Goal: Entertainment & Leisure: Consume media (video, audio)

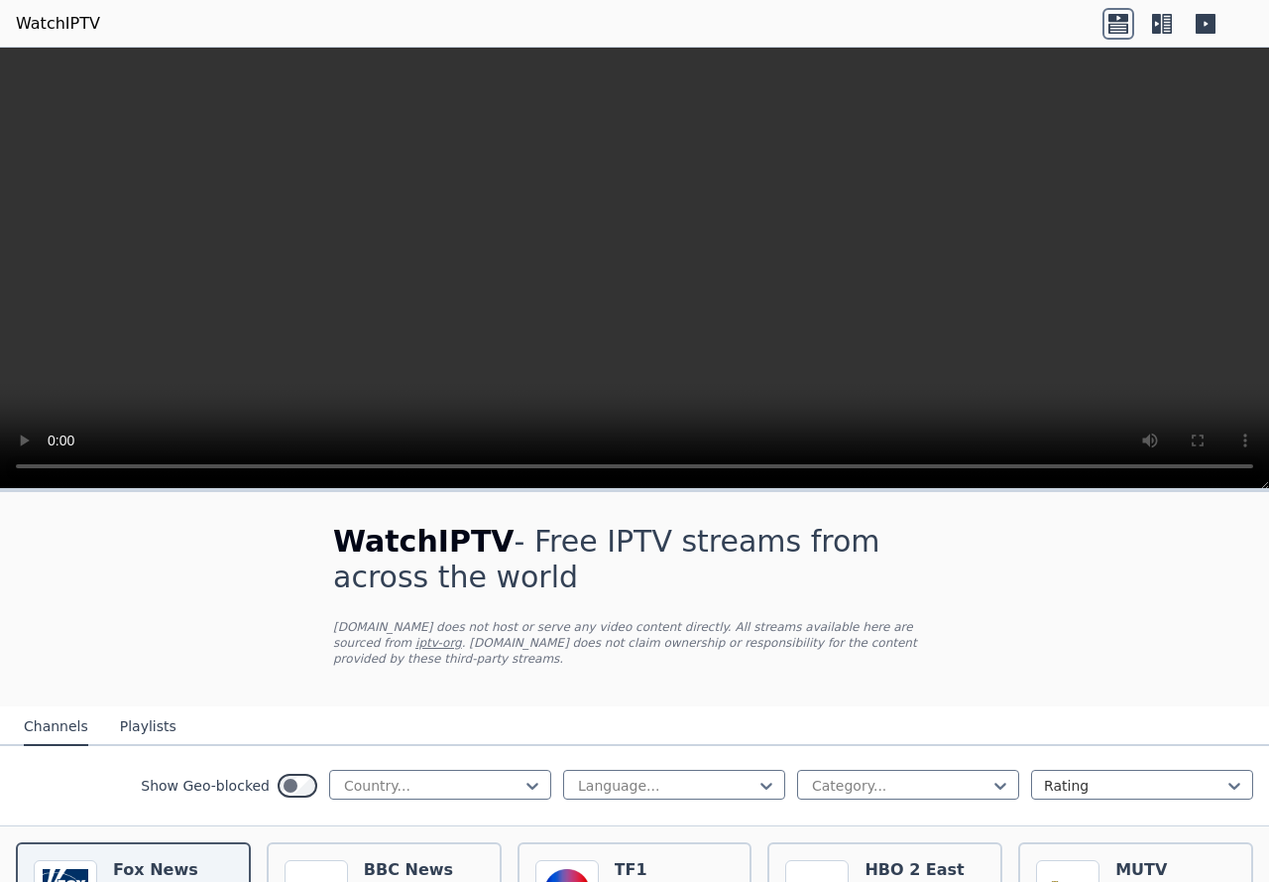
scroll to position [198, 0]
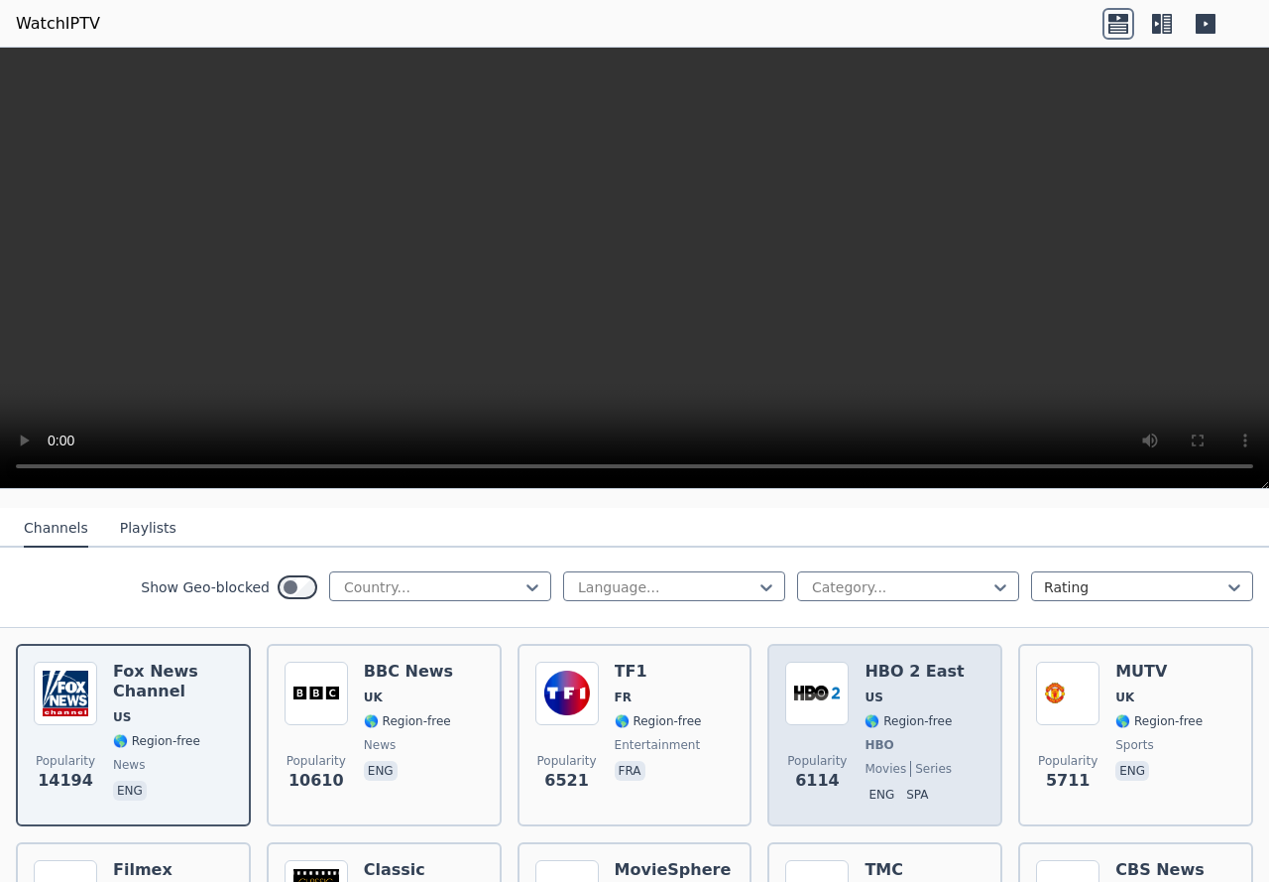
click at [865, 661] on h6 "HBO 2 East" at bounding box center [914, 671] width 99 height 20
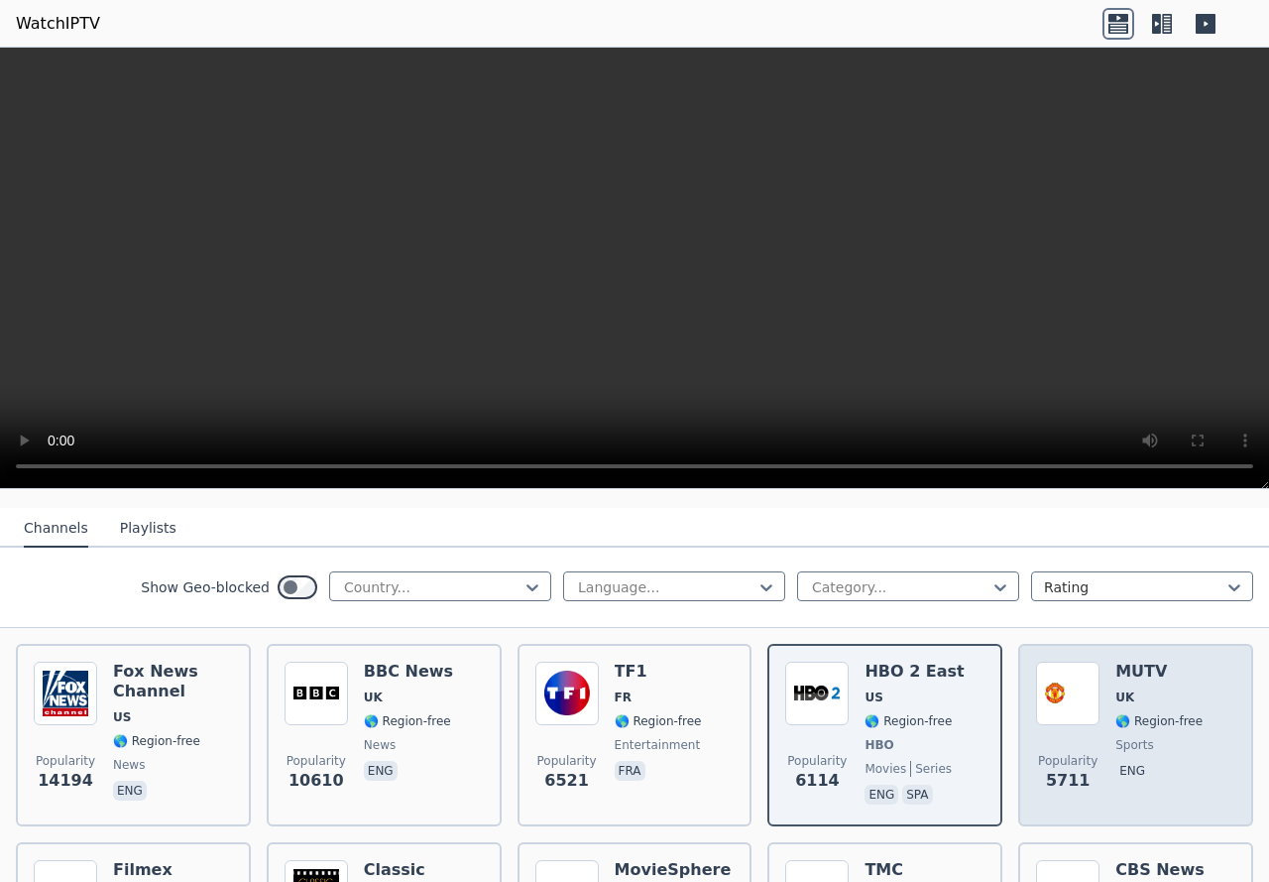
click at [1076, 679] on img at bounding box center [1067, 692] width 63 height 63
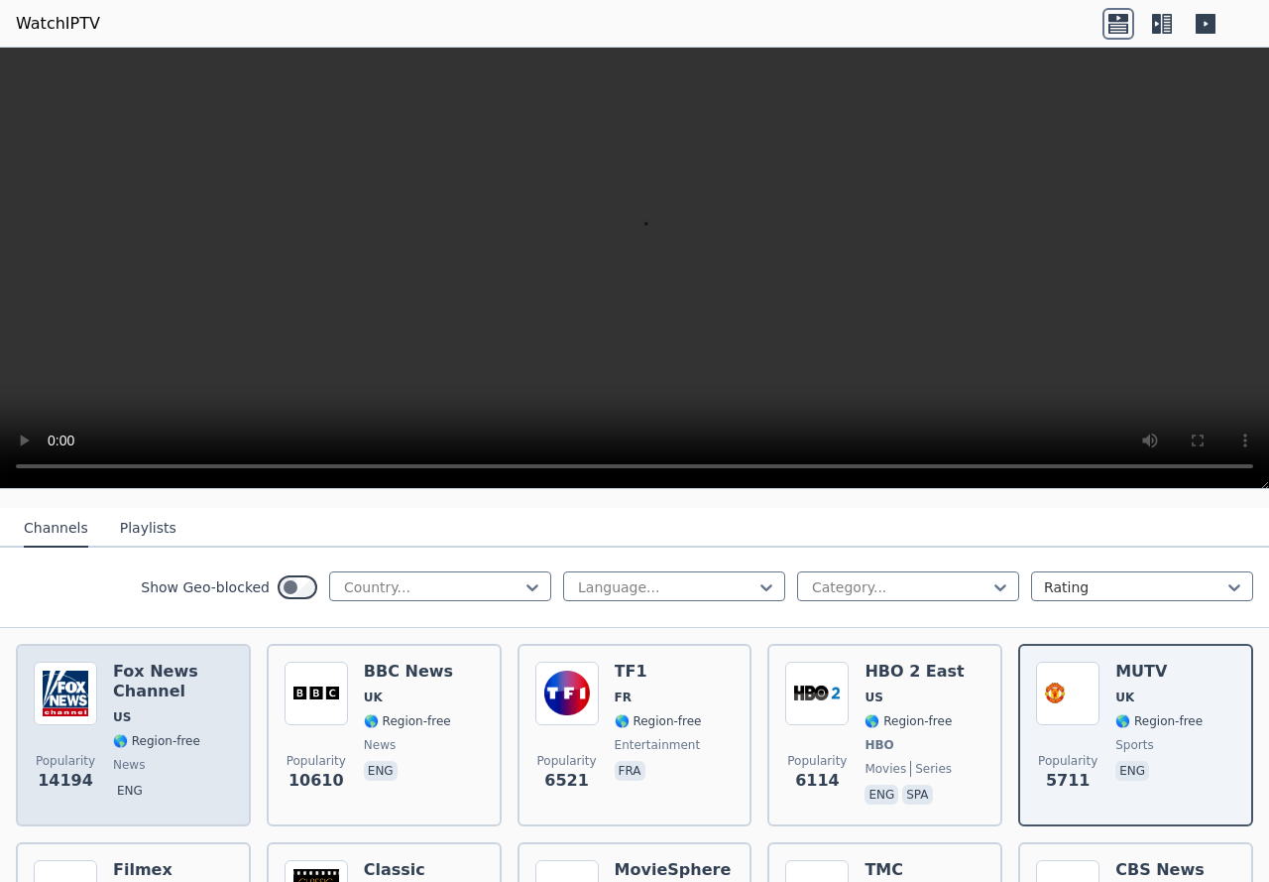
scroll to position [297, 0]
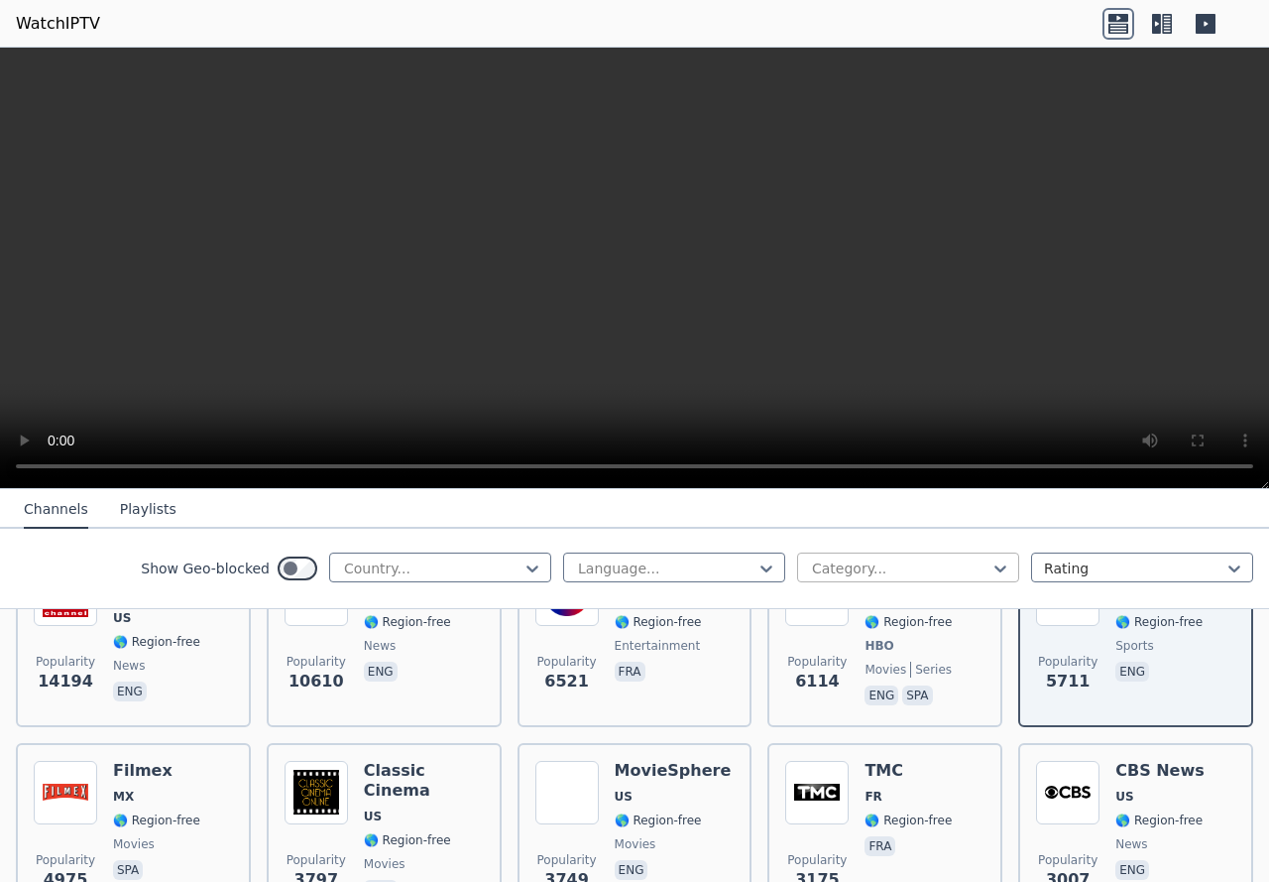
click at [932, 564] on div at bounding box center [900, 568] width 180 height 20
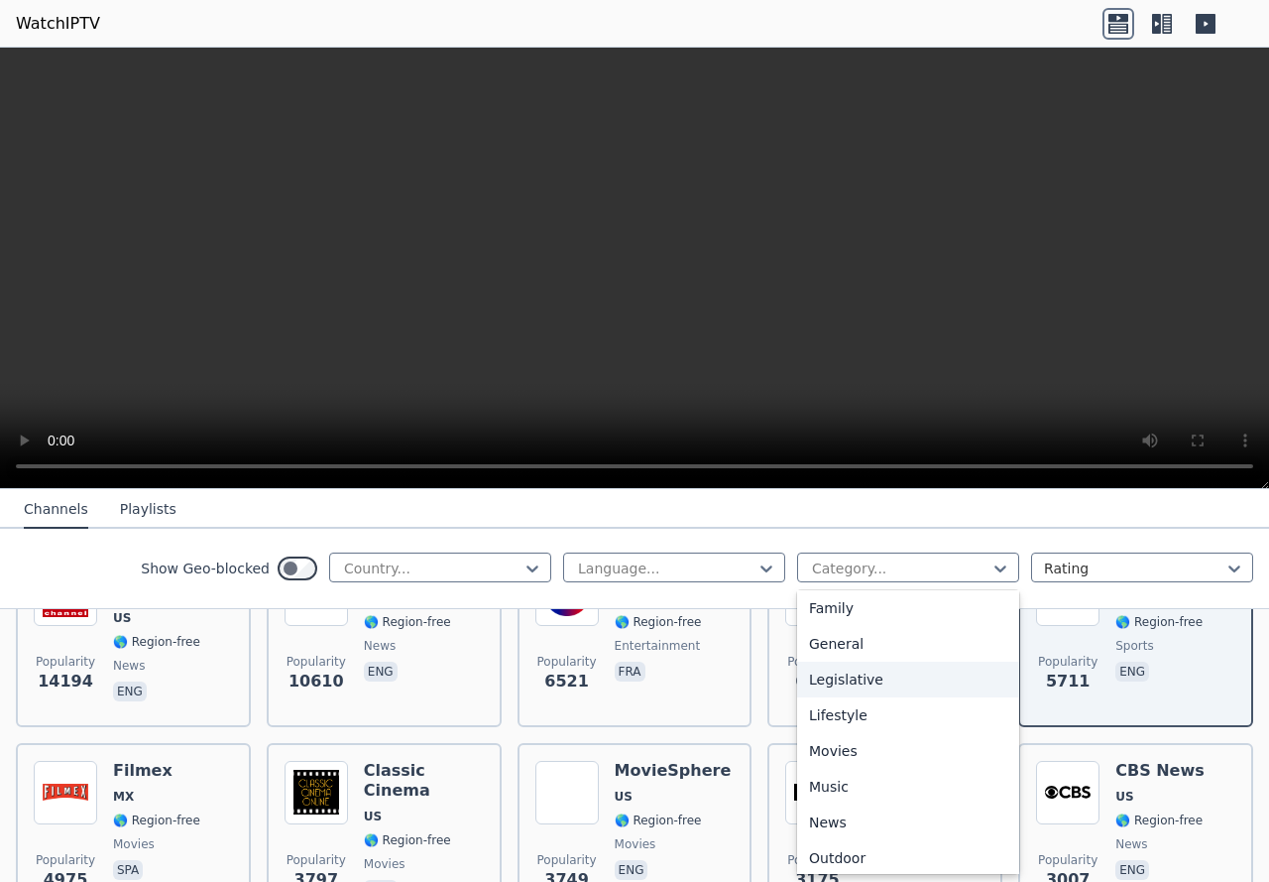
scroll to position [496, 0]
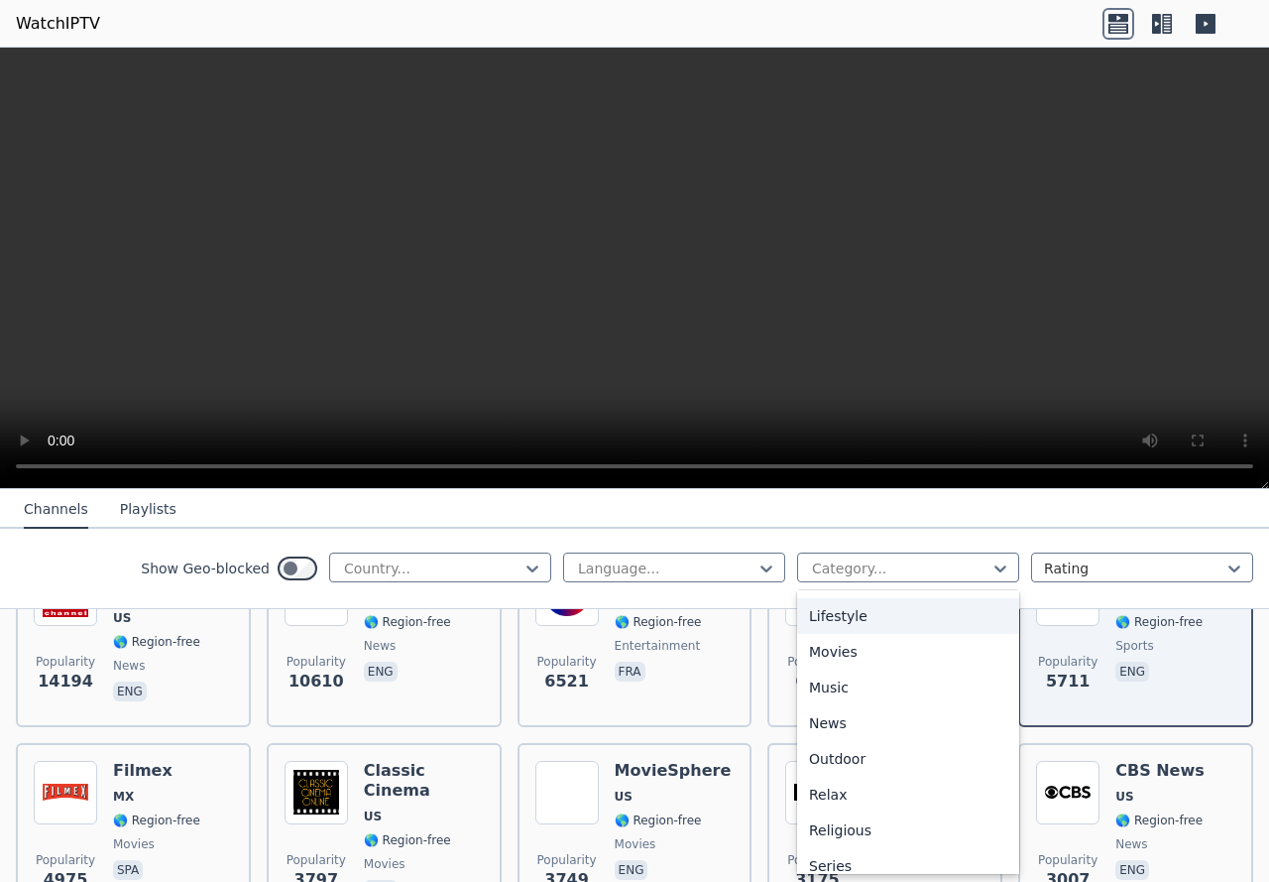
click at [769, 535] on div "Show Geo-blocked Country... Language... 27 results available. Use Up and Down t…" at bounding box center [634, 569] width 1269 height 80
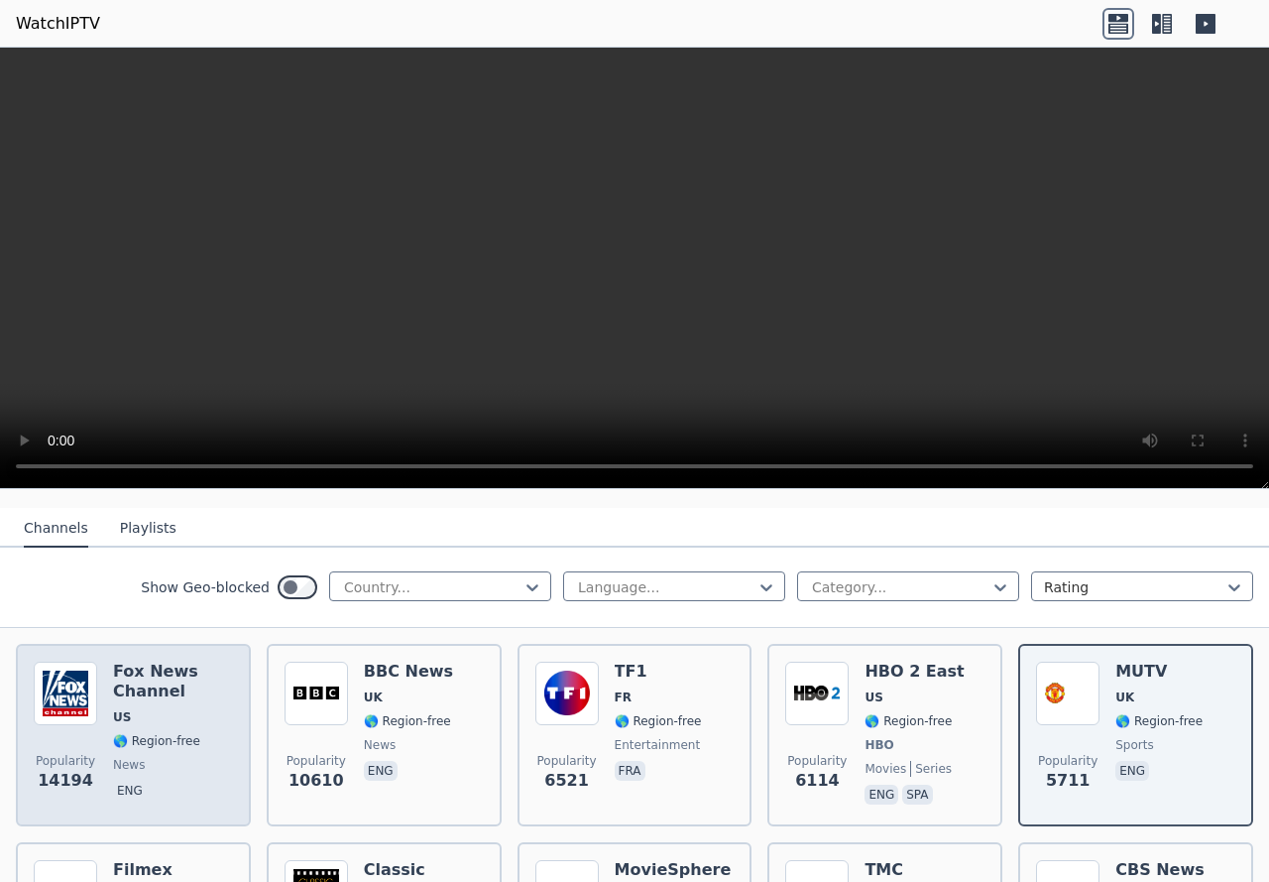
scroll to position [297, 0]
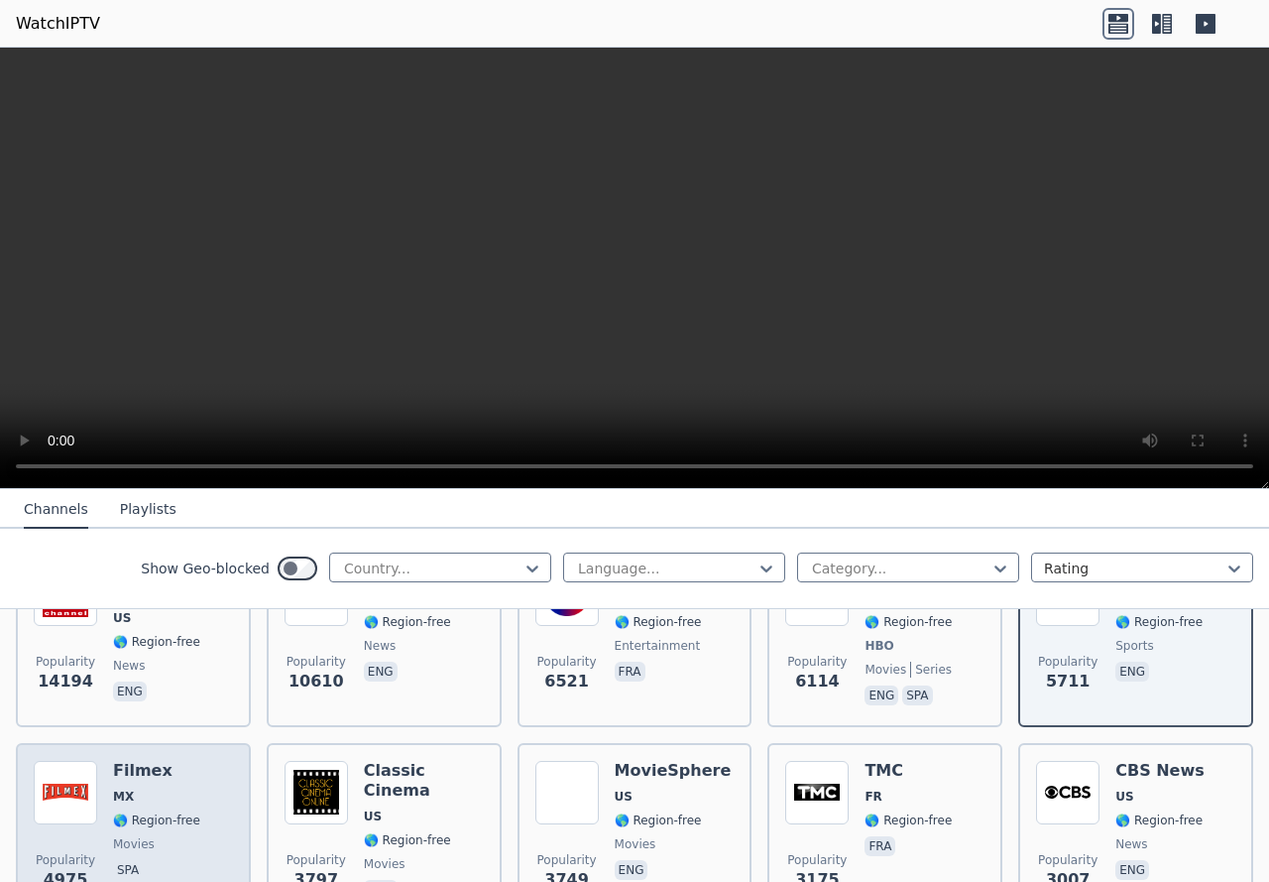
click at [196, 761] on div "Popularity 4975 Filmex MX 🌎 Region-free movies spa" at bounding box center [133, 832] width 199 height 143
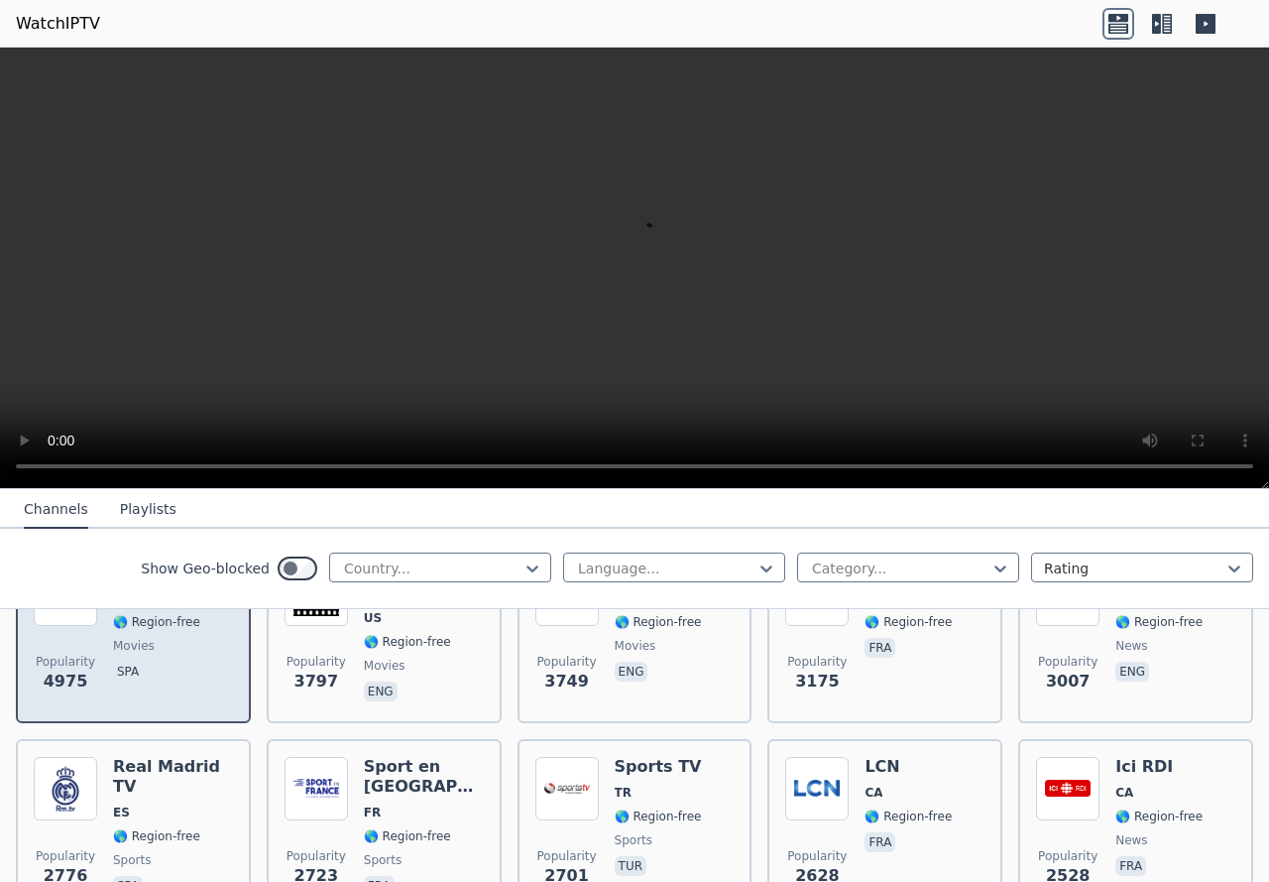
scroll to position [397, 0]
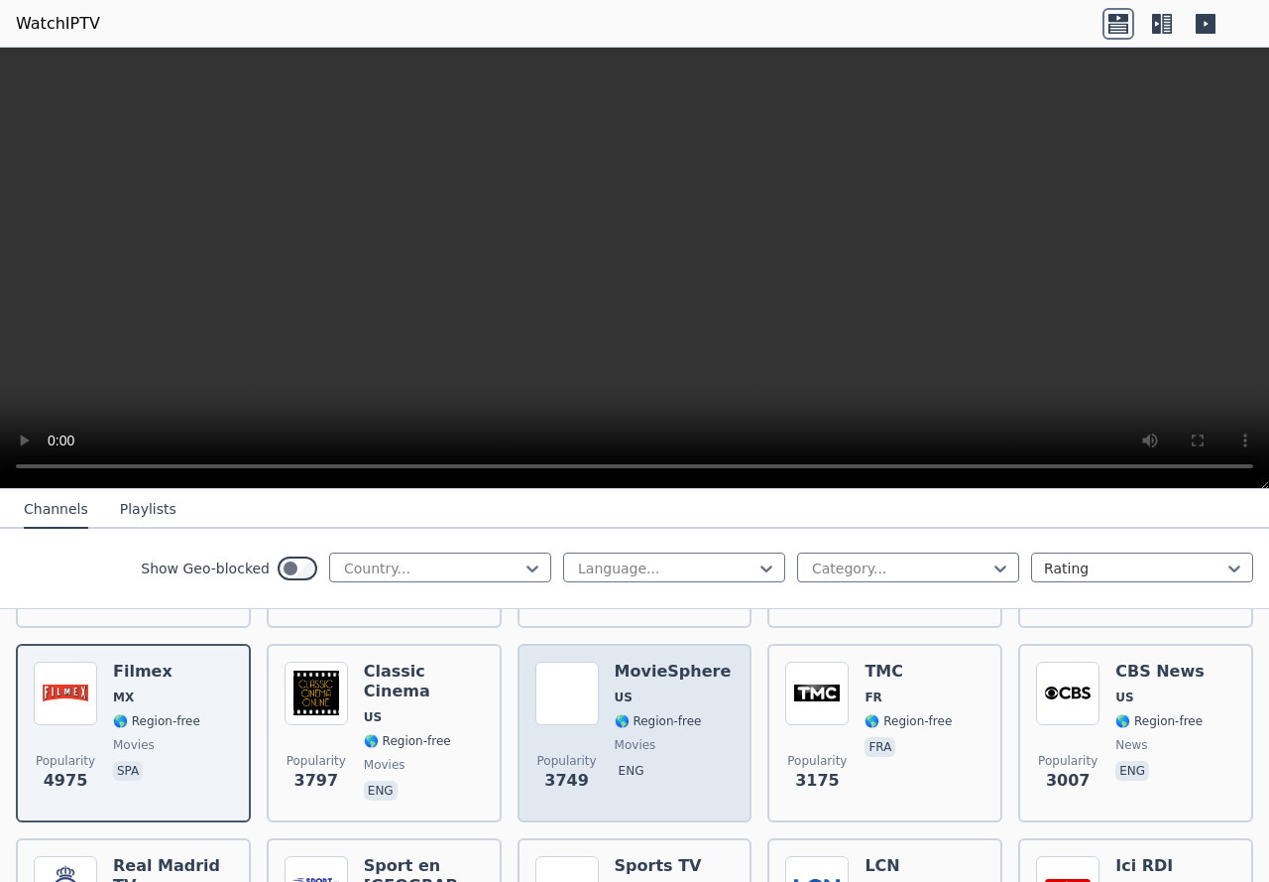
click at [667, 689] on span "US" at bounding box center [673, 697] width 117 height 16
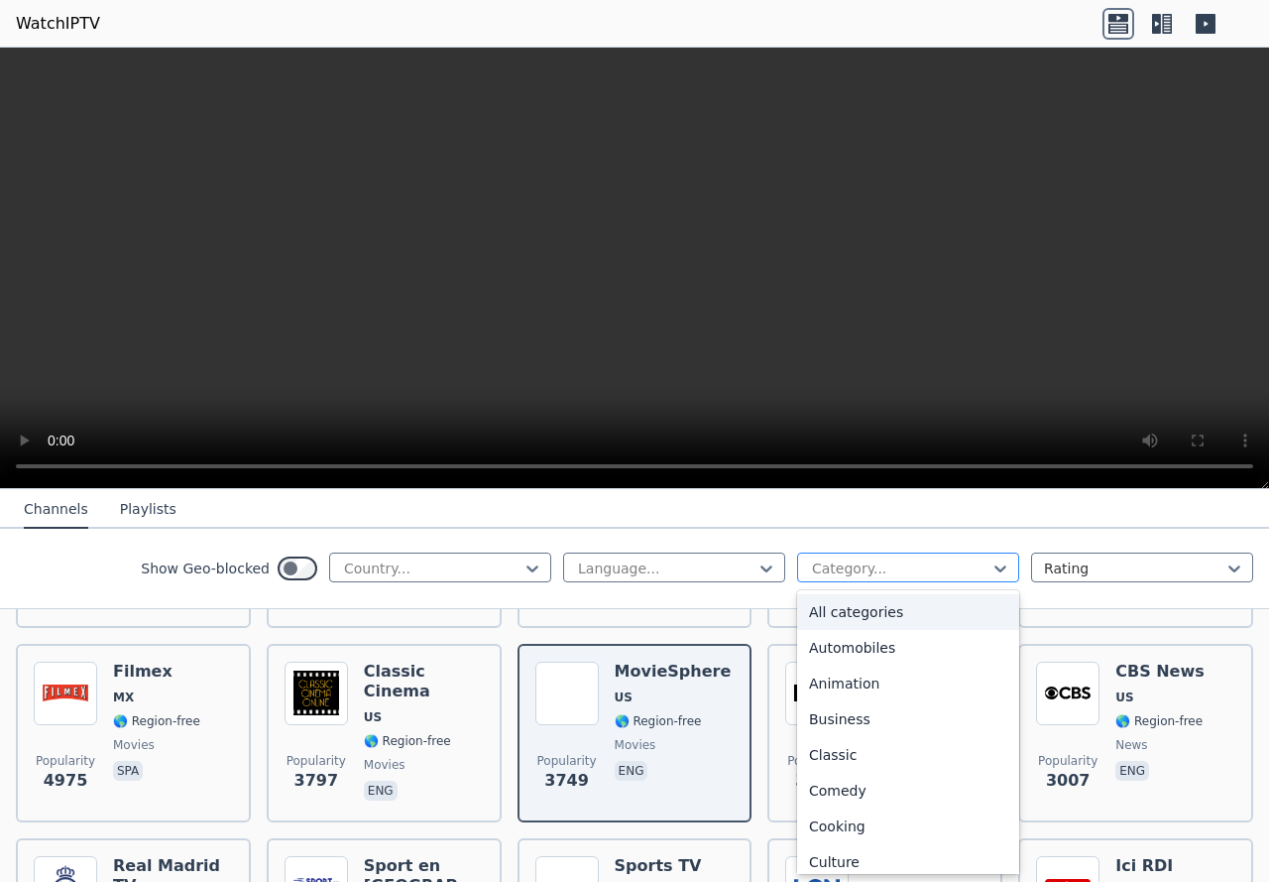
click at [860, 569] on div at bounding box center [900, 568] width 180 height 20
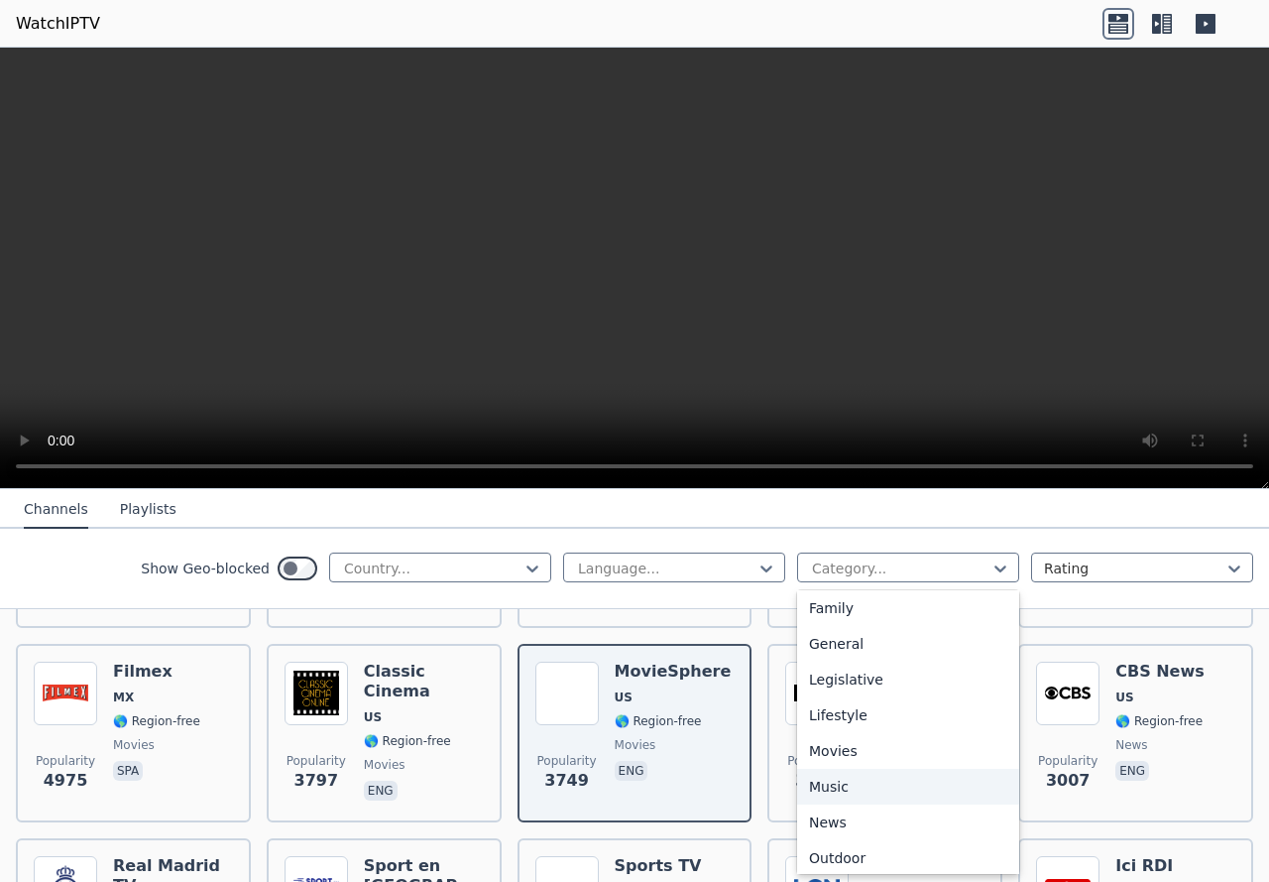
scroll to position [496, 0]
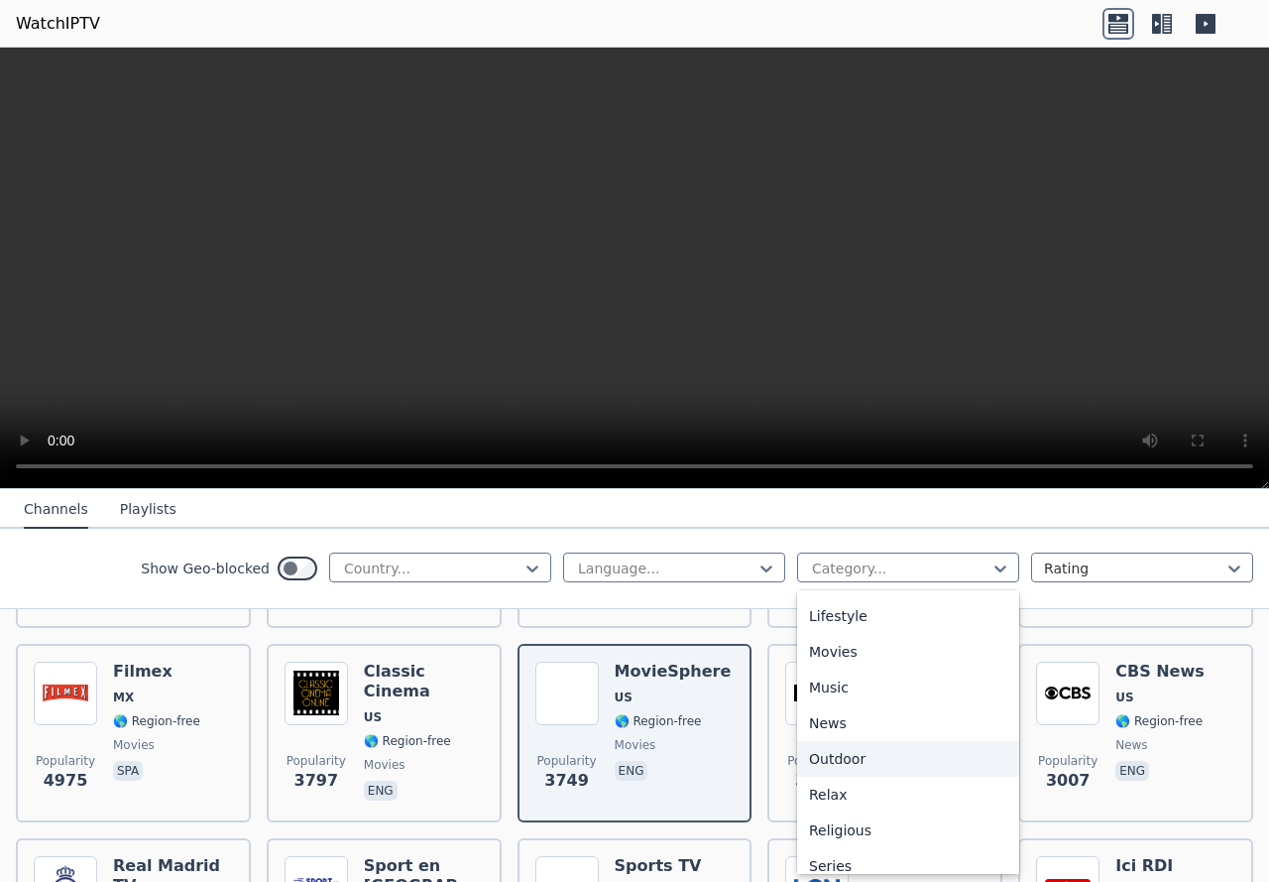
click at [904, 769] on div "Outdoor" at bounding box center [908, 759] width 222 height 36
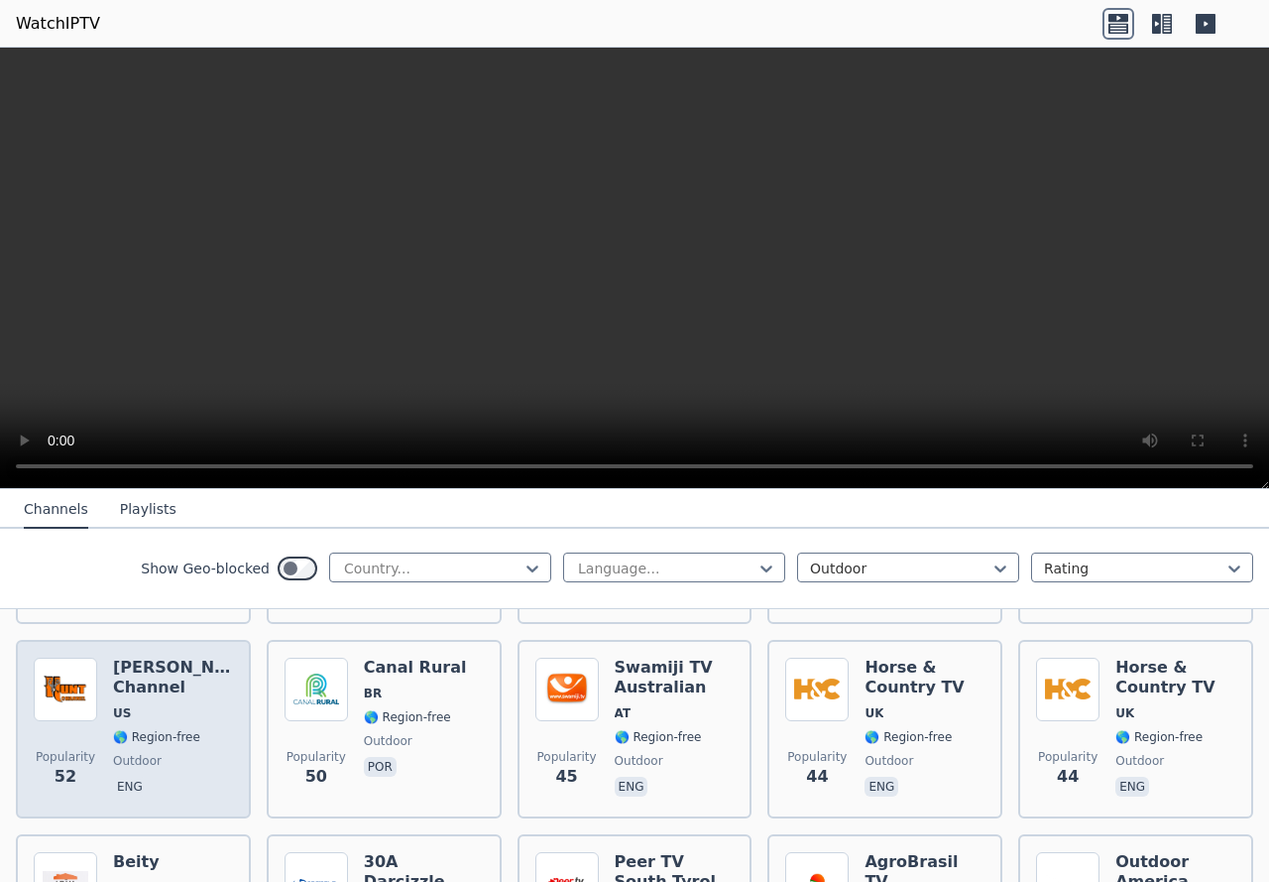
click at [195, 663] on div "[PERSON_NAME] Channel US 🌎 Region-free outdoor eng" at bounding box center [173, 728] width 120 height 143
